Goal: Navigation & Orientation: Find specific page/section

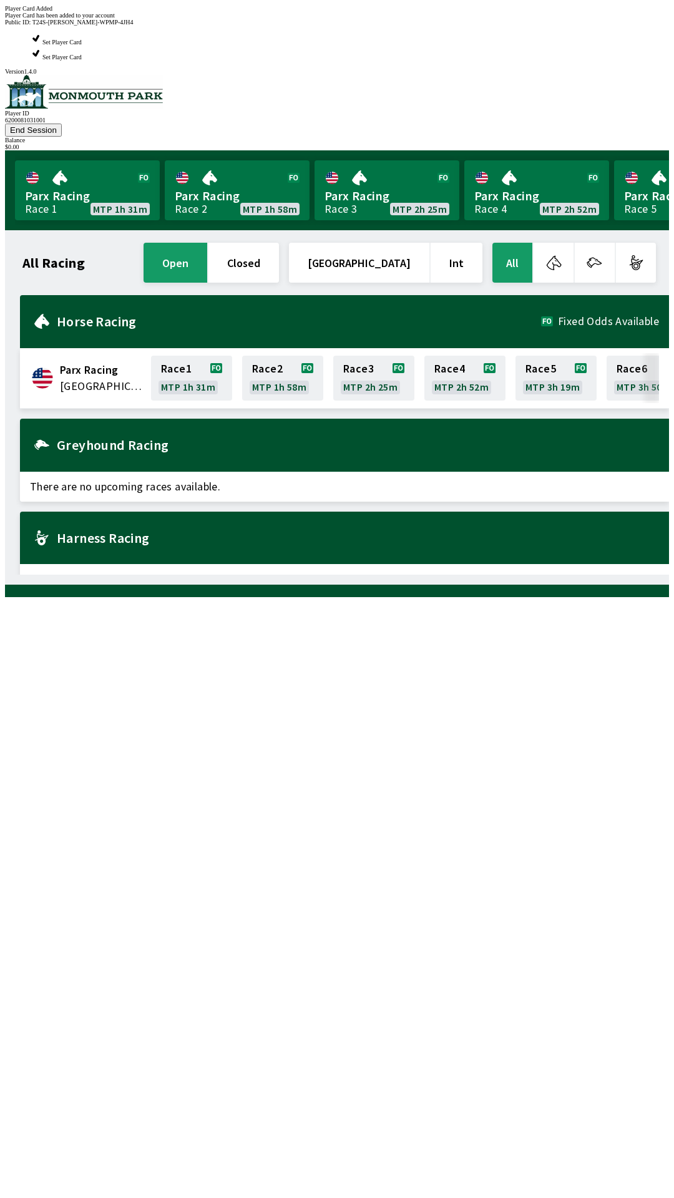
click at [397, 575] on div "All Racing open closed United States Int All Parx Racing United States Race 1 M…" at bounding box center [342, 407] width 654 height 334
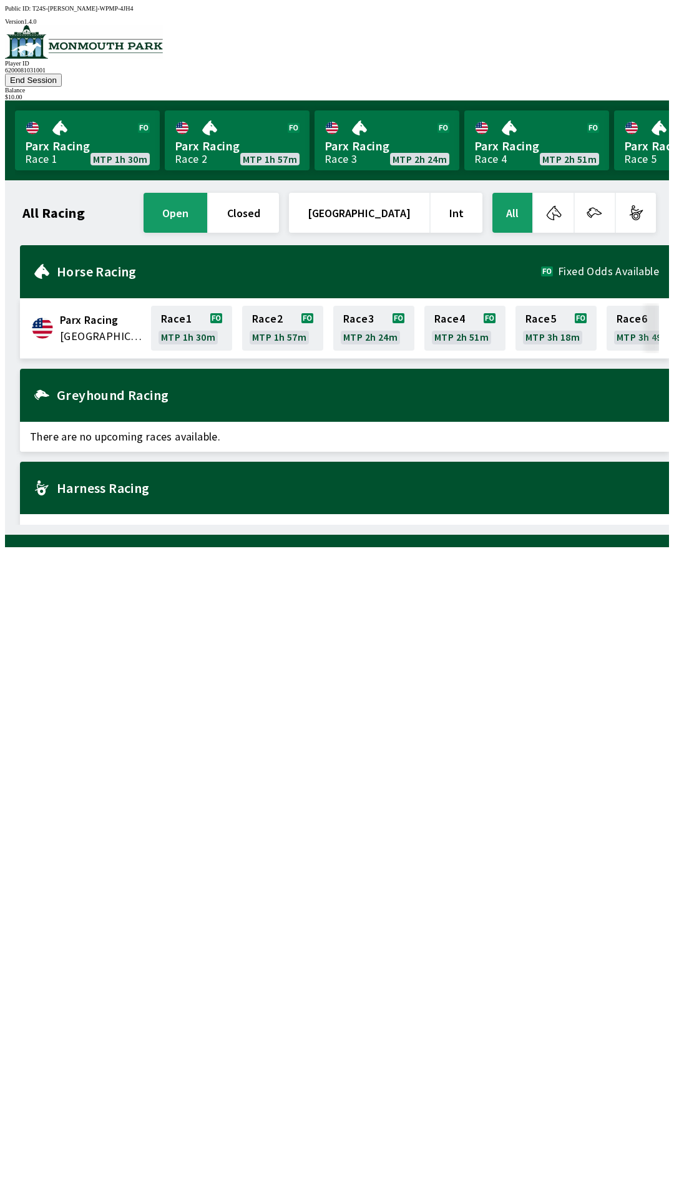
click at [127, 481] on div "Harness Racing" at bounding box center [344, 488] width 649 height 53
click at [121, 483] on h2 "Harness Racing" at bounding box center [358, 488] width 602 height 10
click at [136, 525] on div "All Racing open closed United States Int All Parx Racing United States Race 1 M…" at bounding box center [342, 357] width 654 height 334
click at [517, 194] on button "All" at bounding box center [512, 213] width 40 height 40
click at [636, 266] on span "Fixed Odds Available" at bounding box center [608, 271] width 101 height 10
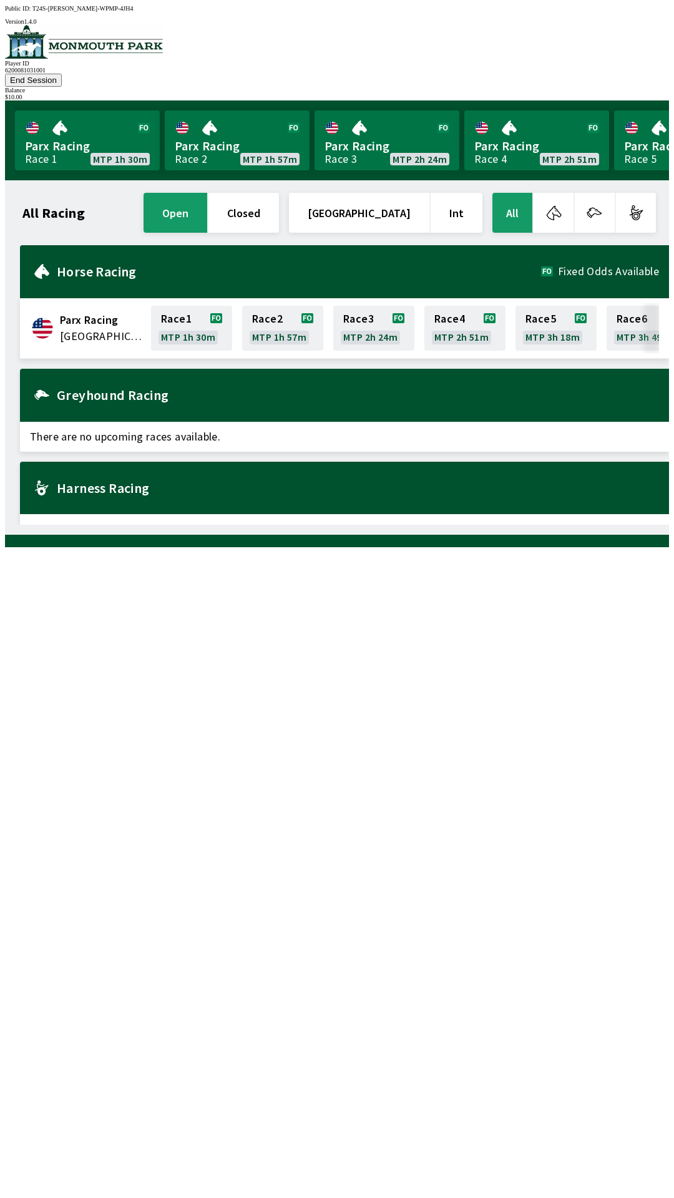
click at [642, 198] on button "button" at bounding box center [636, 213] width 40 height 40
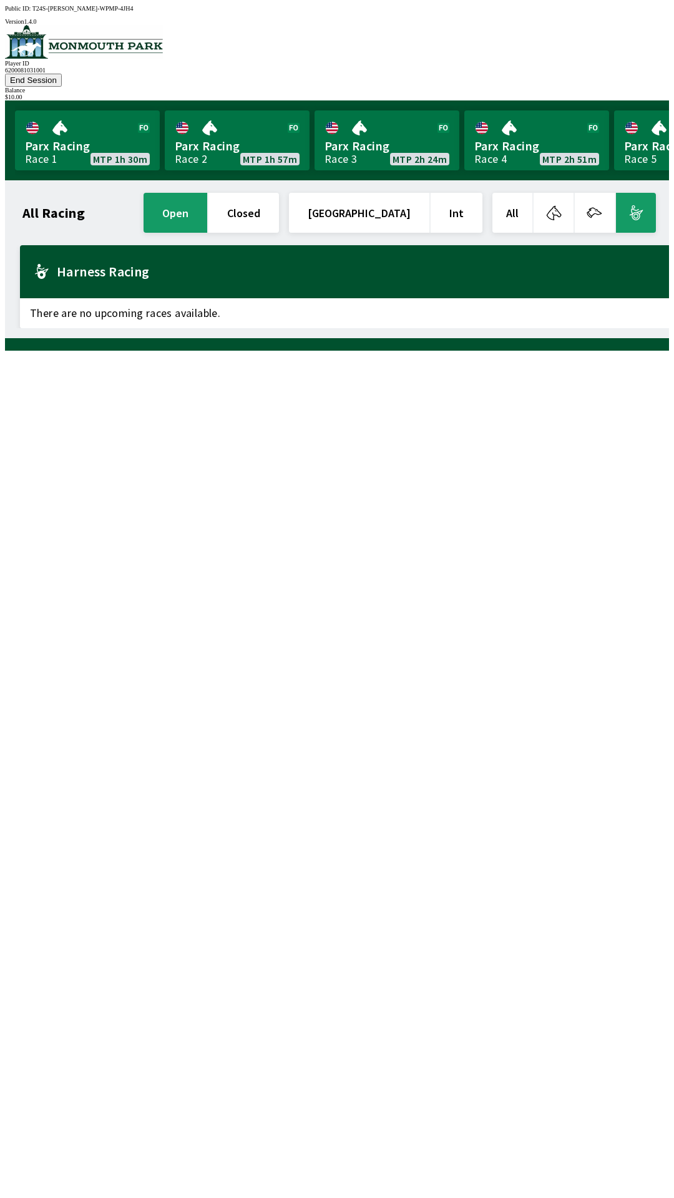
click at [62, 74] on button "End Session" at bounding box center [33, 80] width 57 height 13
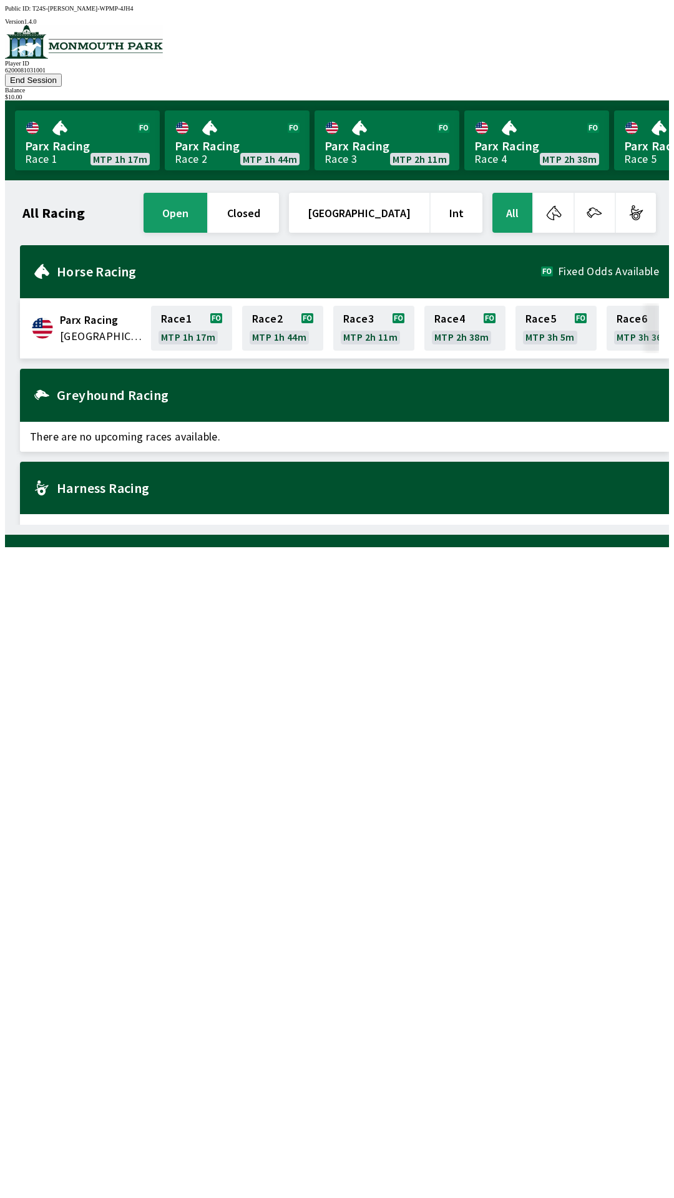
click at [111, 483] on h2 "Harness Racing" at bounding box center [358, 488] width 602 height 10
click at [38, 477] on div "Harness Racing" at bounding box center [344, 488] width 649 height 53
click at [62, 74] on button "End Session" at bounding box center [33, 80] width 57 height 13
